Goal: Contribute content: Add original content to the website for others to see

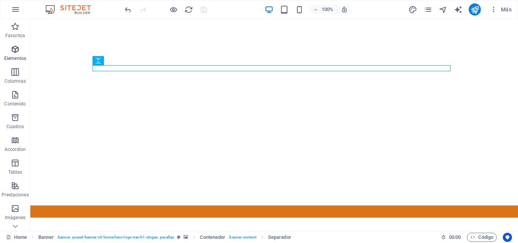
drag, startPoint x: 17, startPoint y: 56, endPoint x: 12, endPoint y: 50, distance: 8.9
click at [17, 56] on p "Elementos" at bounding box center [15, 58] width 22 height 6
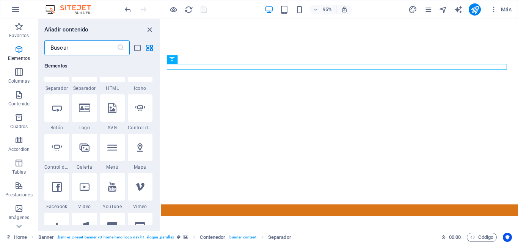
scroll to position [238, 0]
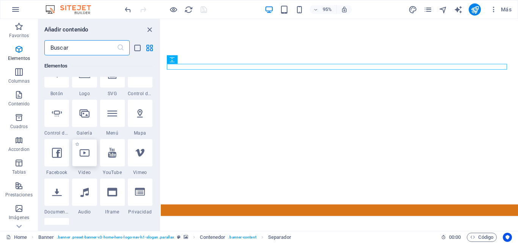
click at [87, 163] on div at bounding box center [84, 152] width 25 height 27
select select "%"
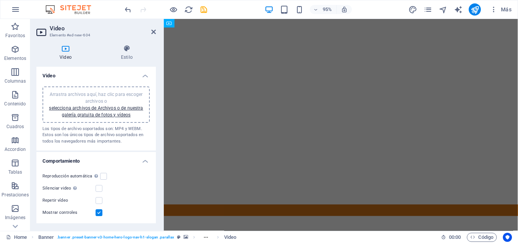
drag, startPoint x: 153, startPoint y: 100, endPoint x: 156, endPoint y: 120, distance: 20.7
click at [156, 120] on div "Video Estilo Video Arrastra archivos aquí, haz clic para escoger archivos o sel…" at bounding box center [95, 135] width 131 height 192
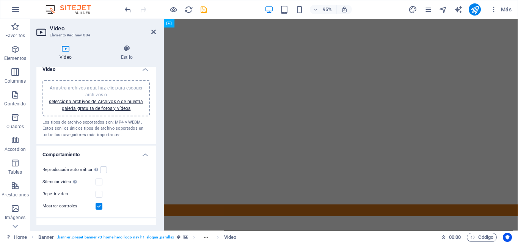
scroll to position [0, 0]
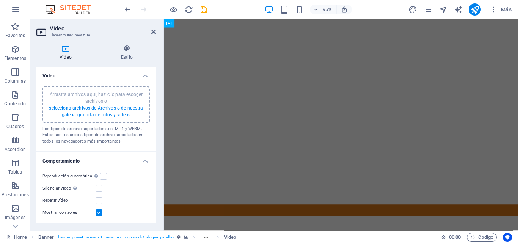
click at [108, 107] on link "selecciona archivos de Archivos o de nuestra galería gratuita de fotos y vídeos" at bounding box center [96, 111] width 94 height 12
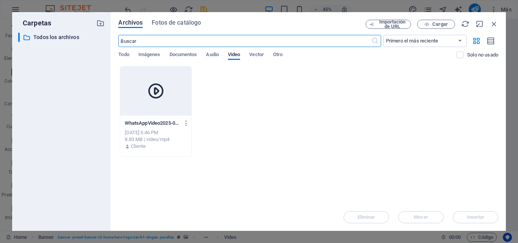
click at [78, 190] on div "​ Todos los archivos Todos los archivos" at bounding box center [61, 129] width 86 height 192
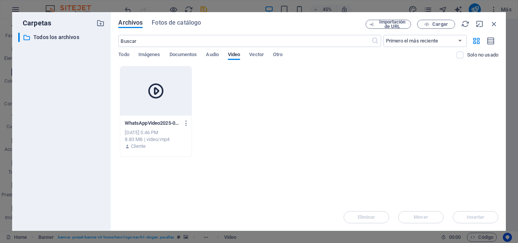
click at [158, 97] on icon at bounding box center [156, 91] width 18 height 18
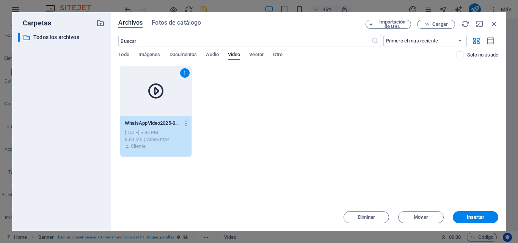
click at [158, 97] on icon at bounding box center [156, 91] width 18 height 18
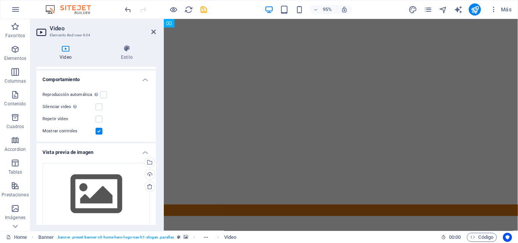
scroll to position [83, 0]
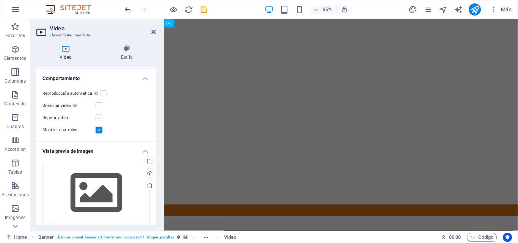
click at [99, 117] on label at bounding box center [98, 117] width 7 height 7
click at [0, 0] on input "Repetir vídeo" at bounding box center [0, 0] width 0 height 0
drag, startPoint x: 154, startPoint y: 124, endPoint x: 158, endPoint y: 194, distance: 69.5
click at [158, 194] on div "Video Estilo Video Arrastra archivos aquí, haz clic para escoger archivos o sel…" at bounding box center [95, 135] width 131 height 192
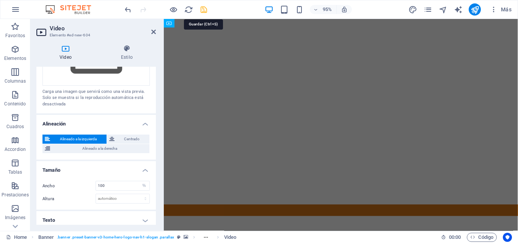
click at [201, 10] on icon "save" at bounding box center [203, 9] width 9 height 9
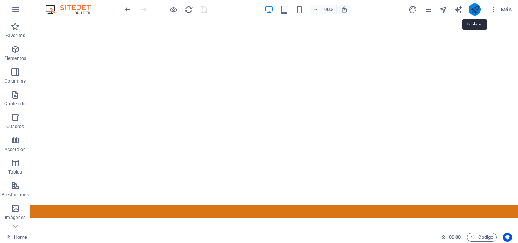
click at [477, 12] on icon "publish" at bounding box center [474, 9] width 9 height 9
